Goal: Task Accomplishment & Management: Use online tool/utility

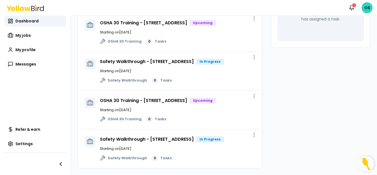
scroll to position [124, 0]
click at [164, 136] on link "Safety Walkthrough - [STREET_ADDRESS]" at bounding box center [147, 139] width 94 height 6
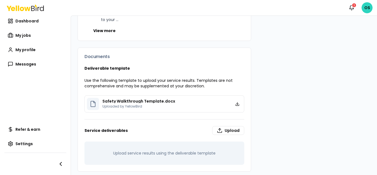
scroll to position [231, 0]
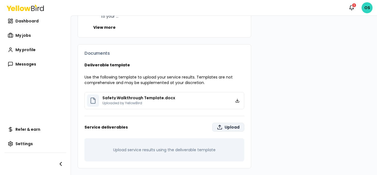
click at [224, 127] on label "Upload" at bounding box center [228, 126] width 32 height 9
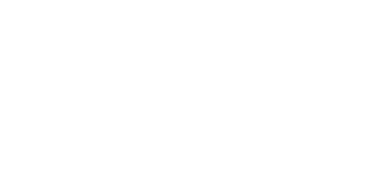
type input "**********"
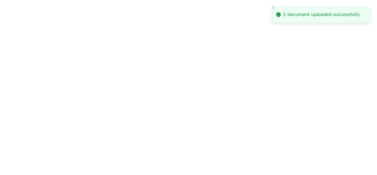
click at [273, 8] on line "Close toast" at bounding box center [273, 8] width 2 height 2
